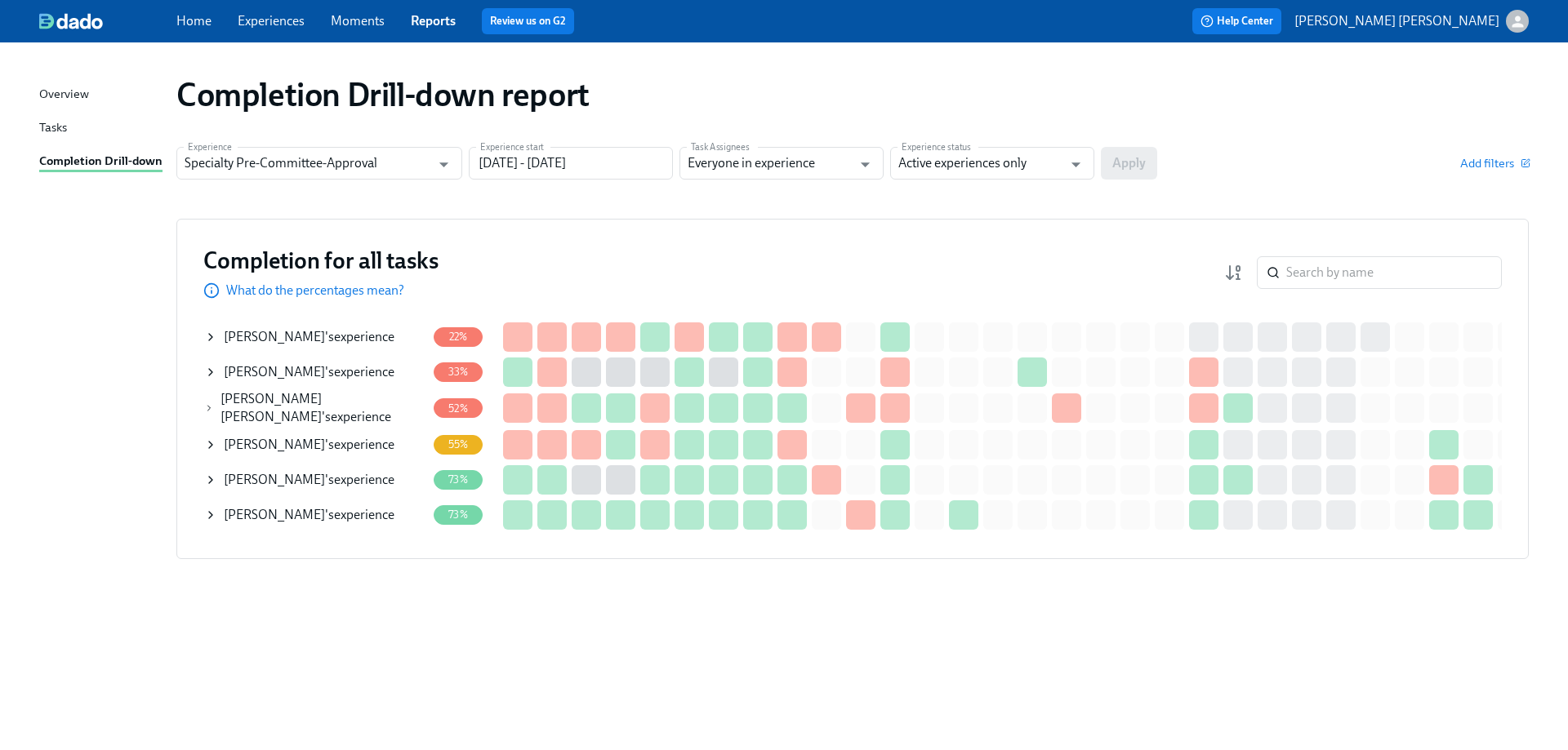
click at [212, 444] on icon at bounding box center [210, 445] width 3 height 7
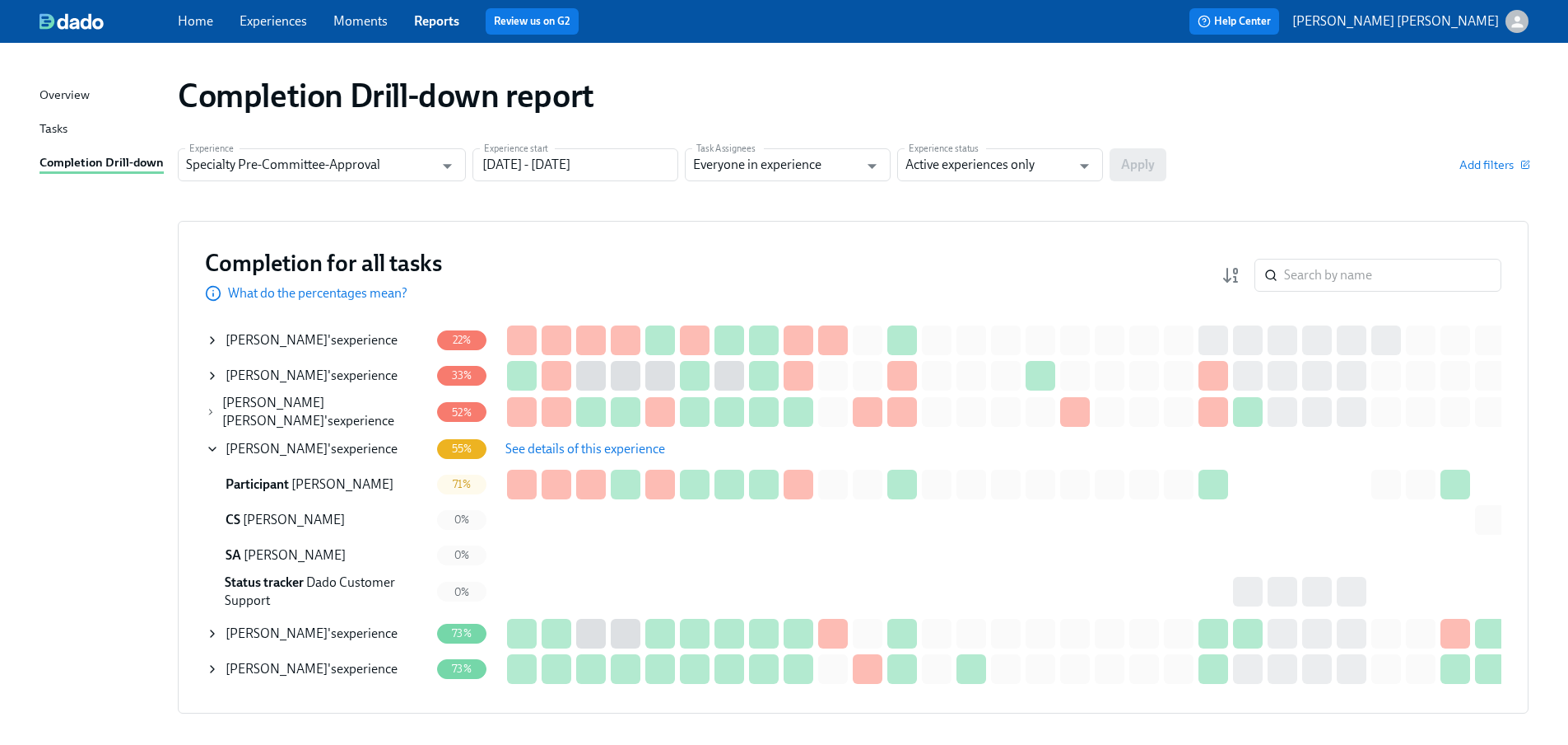
click at [594, 441] on span "See details of this experience" at bounding box center [585, 449] width 160 height 16
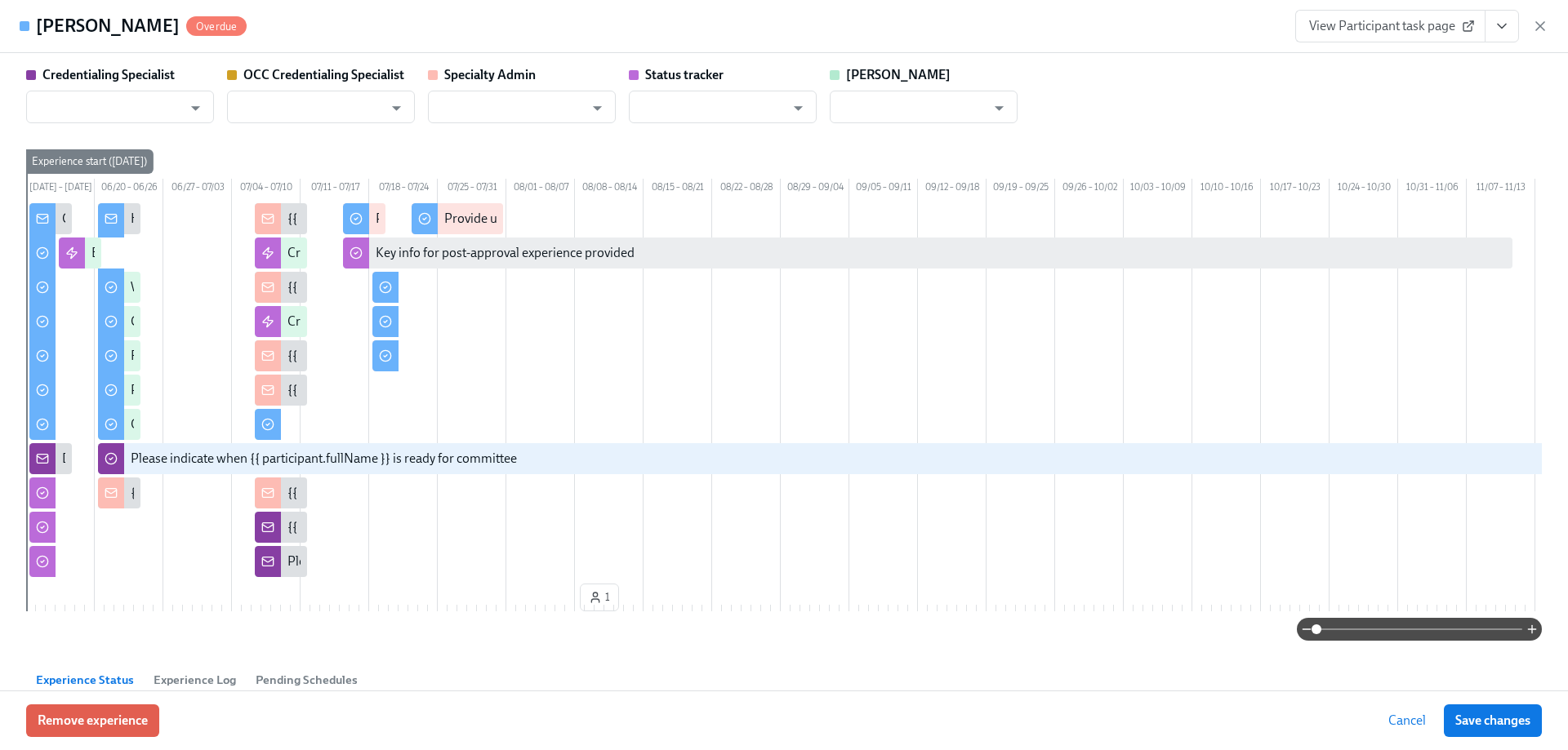
type input "Joyce Calkins"
type input "Sarah Parkhurst"
type input "Anya Asamoah-Wade"
type input "Dado Customer Support"
type input "Veronica Figueroa"
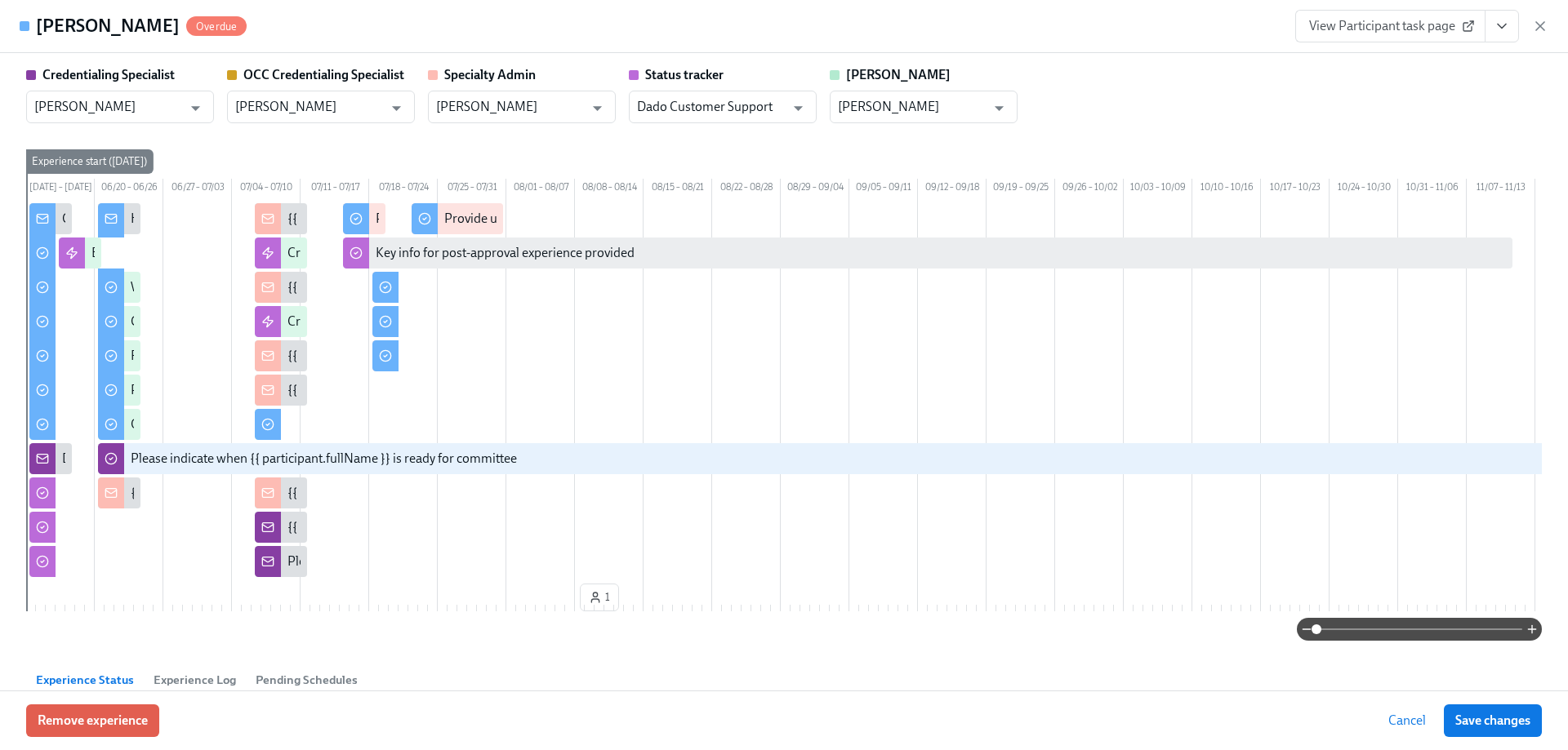
click at [1497, 18] on icon "View task page" at bounding box center [1501, 26] width 16 height 16
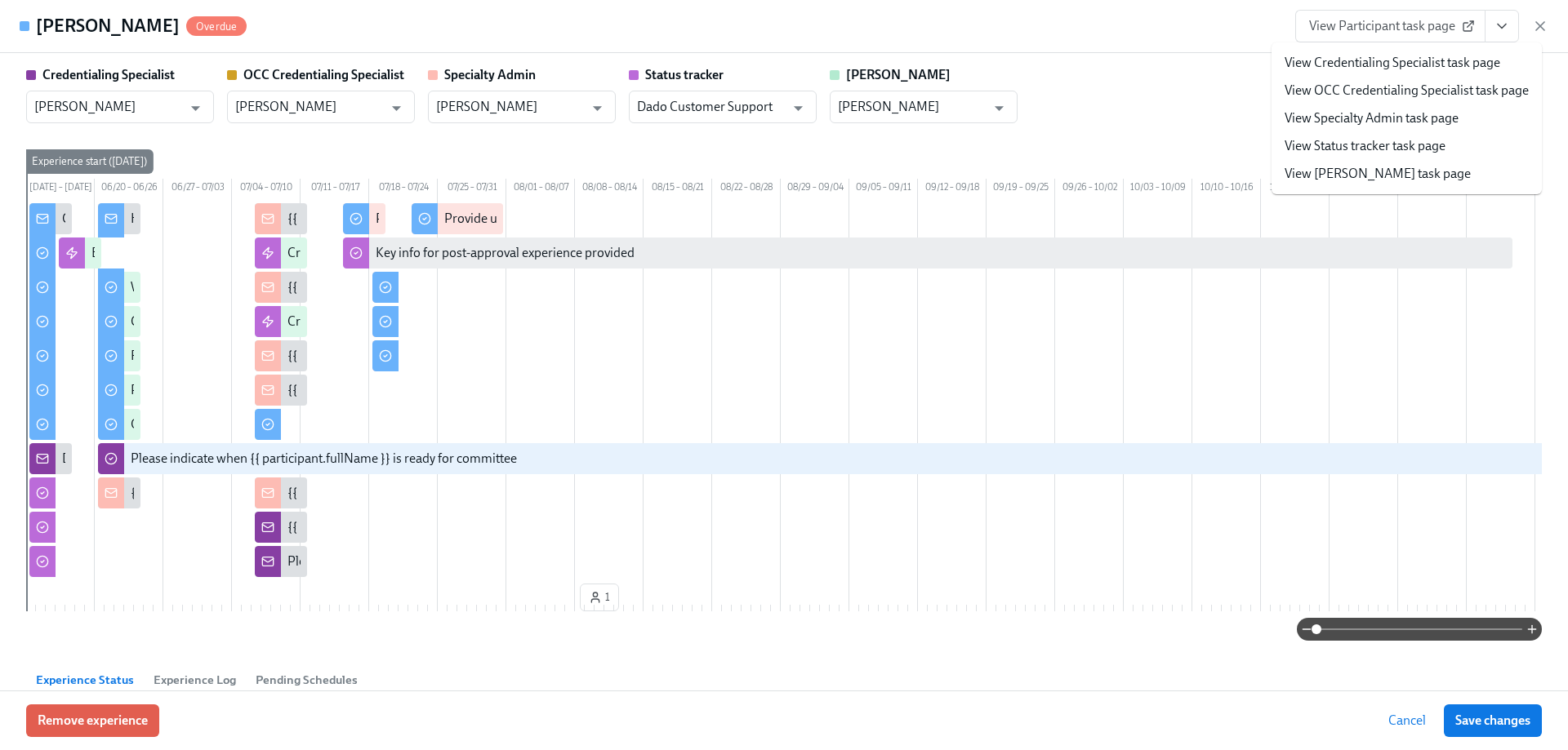
click at [1227, 30] on div "Ross Stanley Overdue View Participant task page View Credentialing Specialist t…" at bounding box center [784, 27] width 1568 height 53
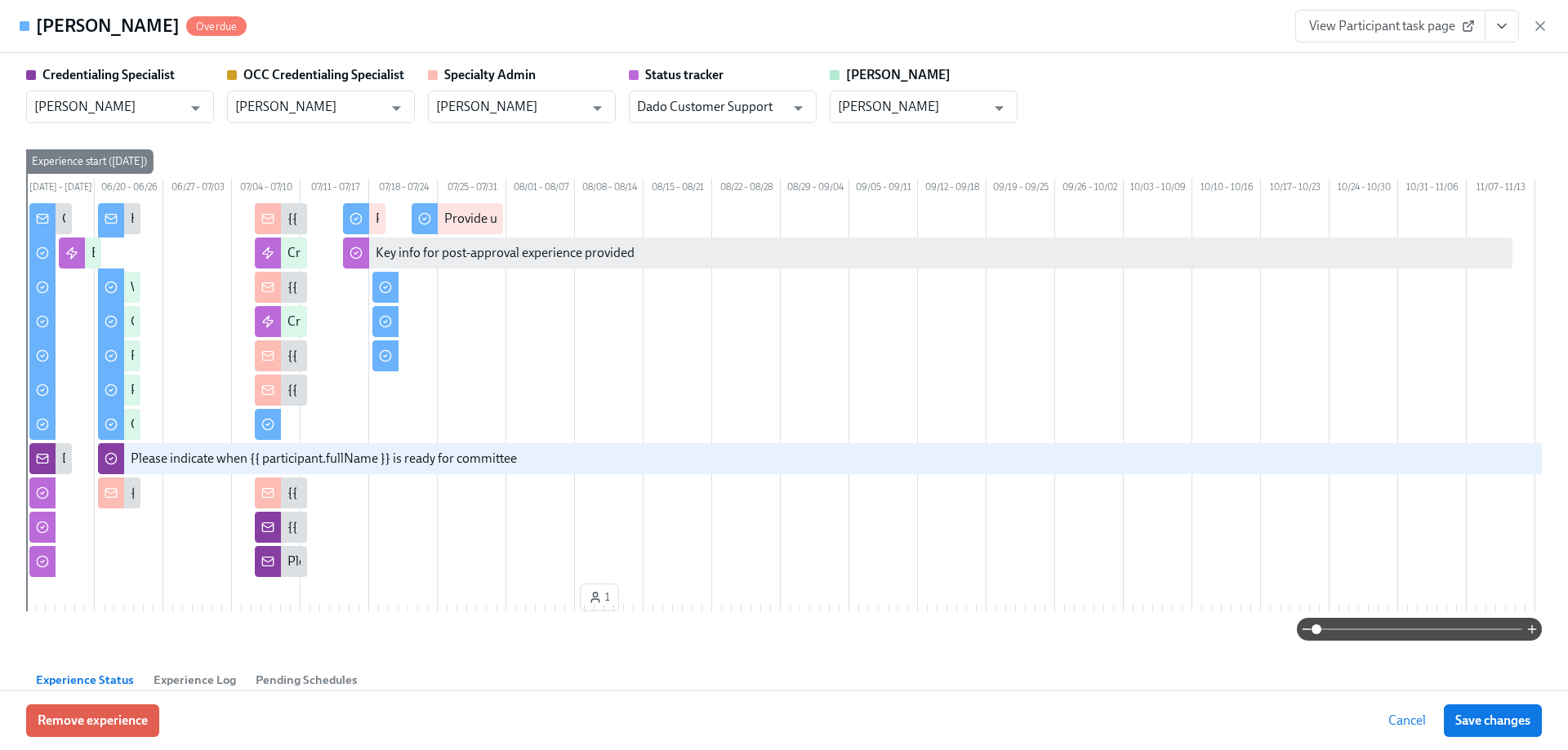
click at [1354, 29] on span "View Participant task page" at bounding box center [1390, 26] width 162 height 16
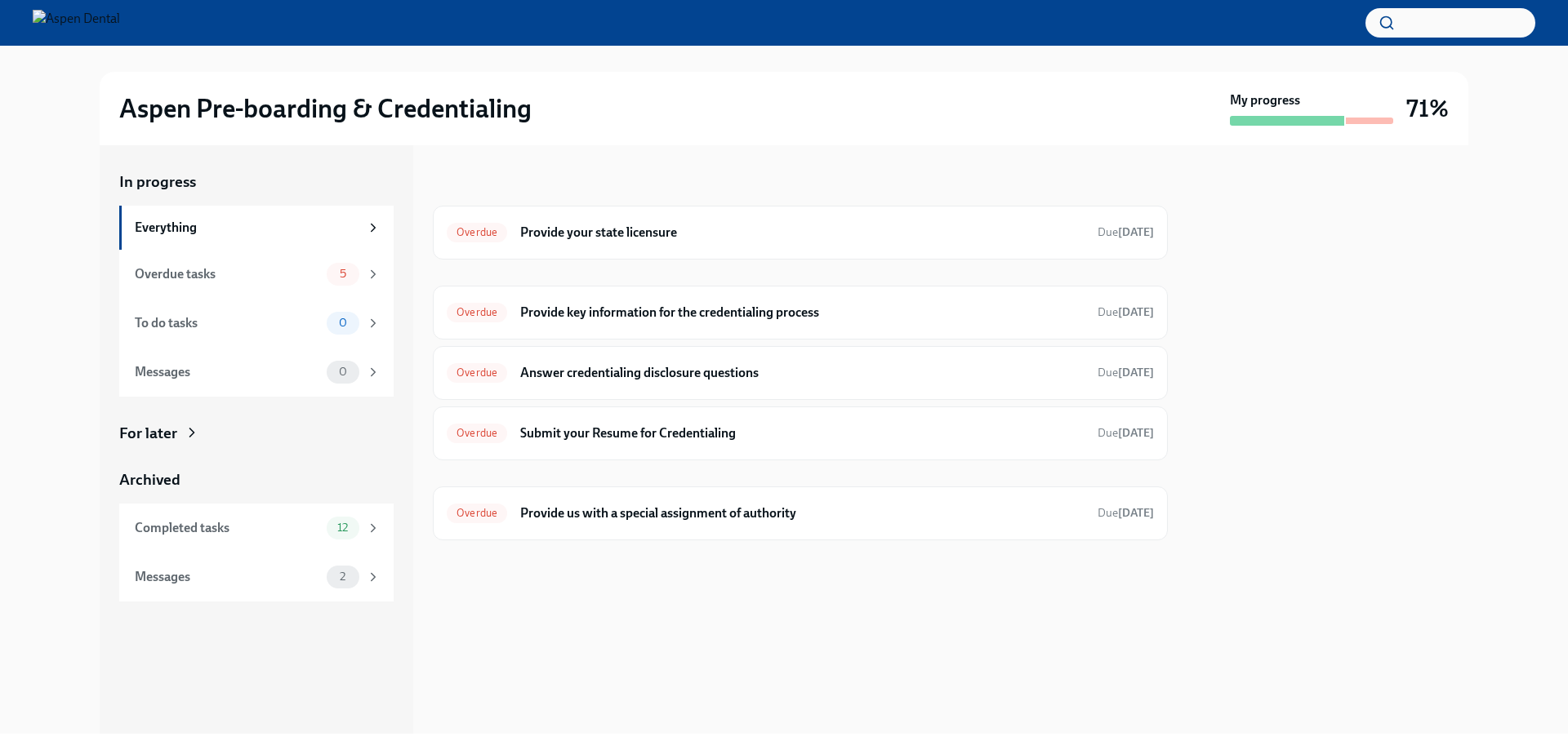
click at [754, 647] on div "In progress Overdue Provide your state licensure Due Jul 20th Overdue Provide k…" at bounding box center [801, 439] width 735 height 589
click at [206, 224] on div "Everything" at bounding box center [246, 227] width 224 height 18
click at [1333, 127] on div "Aspen Pre-boarding & Credentialing My progress 71%" at bounding box center [784, 108] width 1369 height 73
